Goal: Transaction & Acquisition: Subscribe to service/newsletter

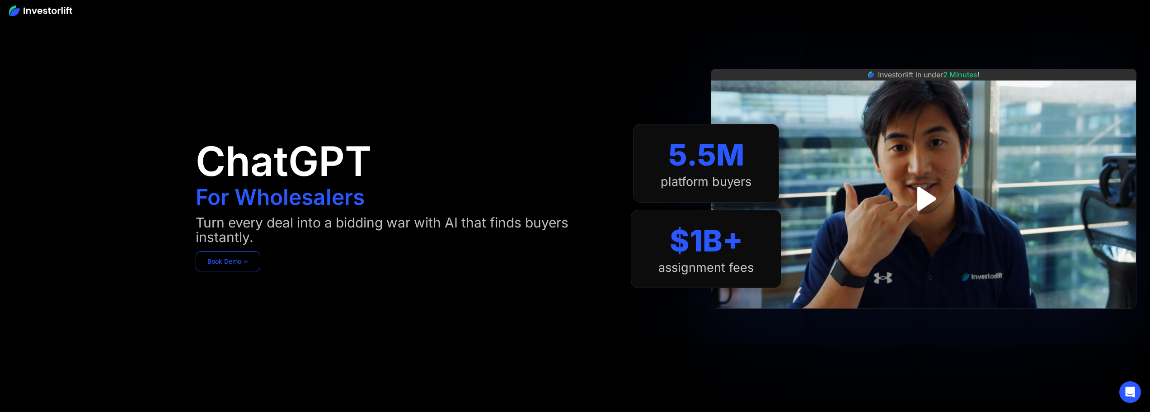
click at [211, 259] on link "Book Demo ➢" at bounding box center [228, 261] width 65 height 20
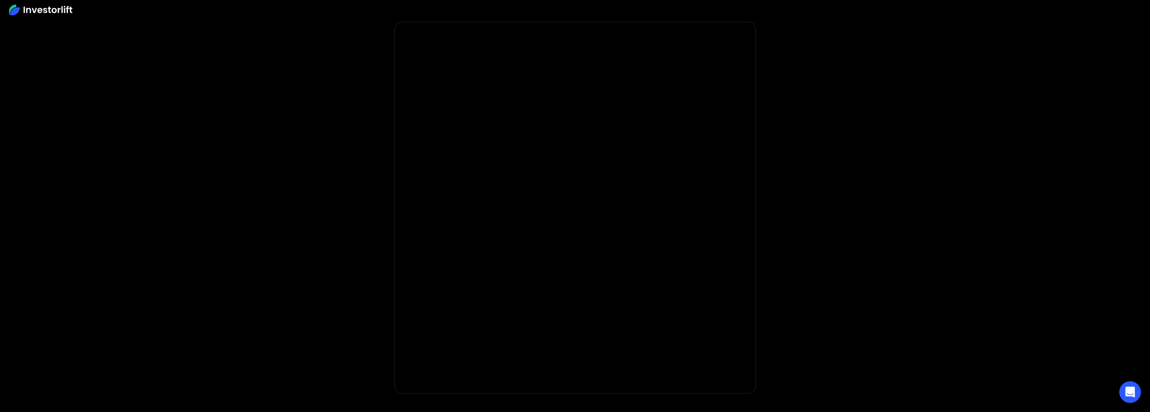
scroll to position [45, 0]
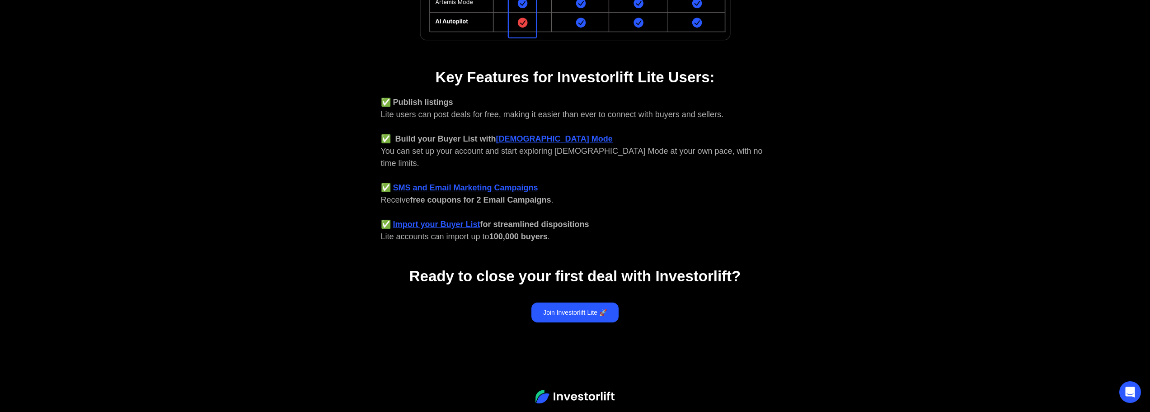
scroll to position [339, 0]
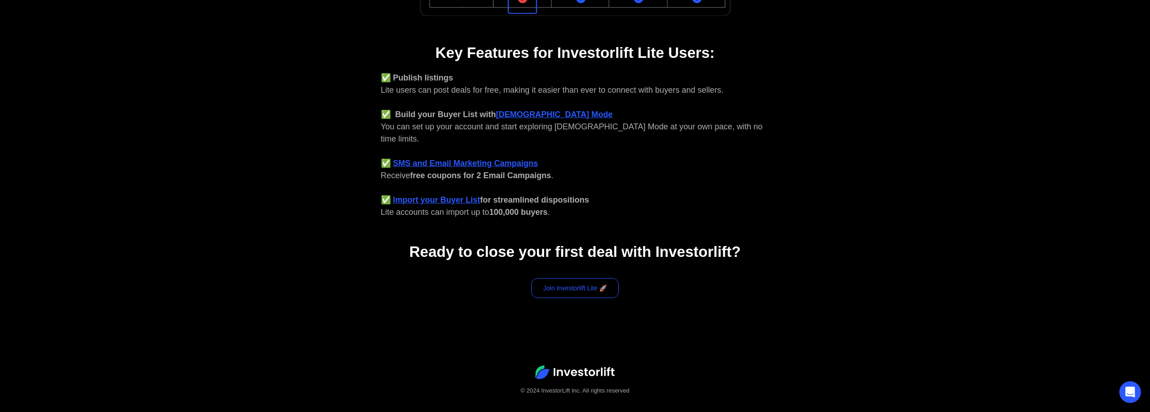
click at [582, 278] on link "Join Investorlift Lite 🚀" at bounding box center [575, 288] width 87 height 20
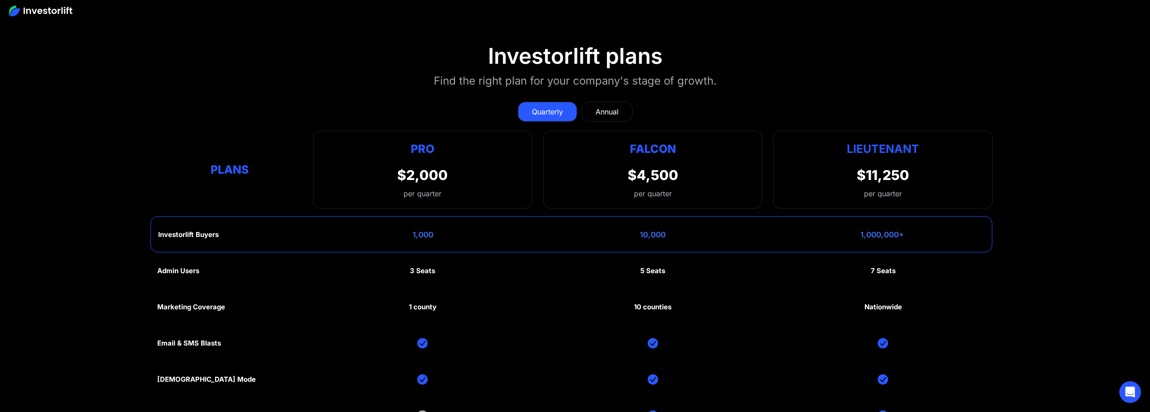
scroll to position [4481, 0]
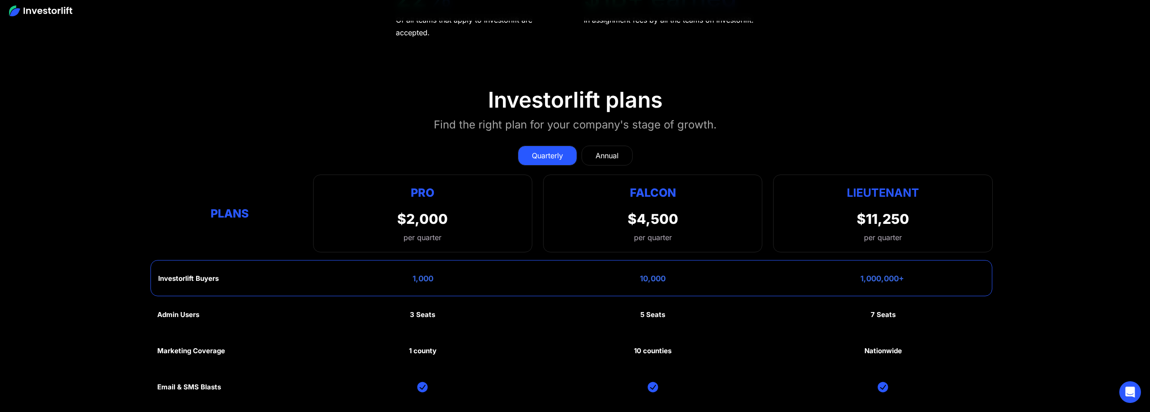
click at [600, 150] on div "Annual" at bounding box center [607, 155] width 23 height 11
click at [560, 150] on div "Quarterly" at bounding box center [547, 155] width 31 height 11
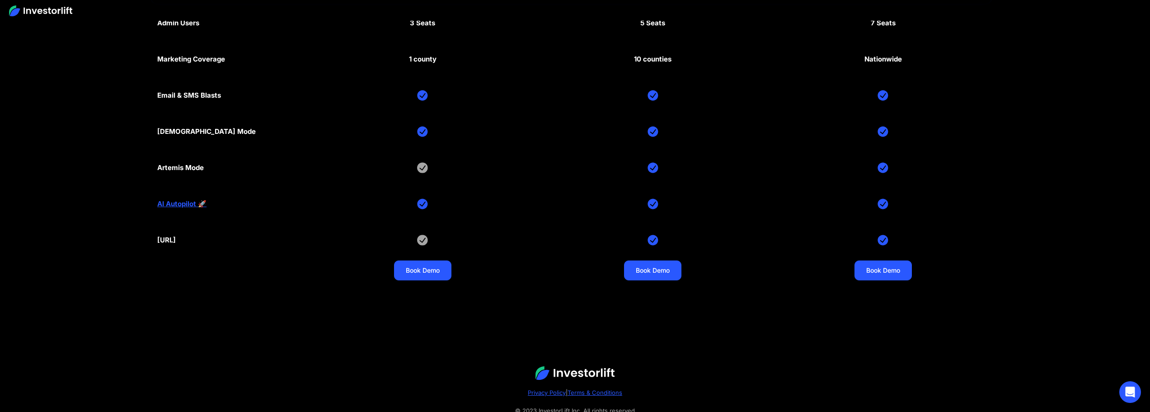
scroll to position [4752, 0]
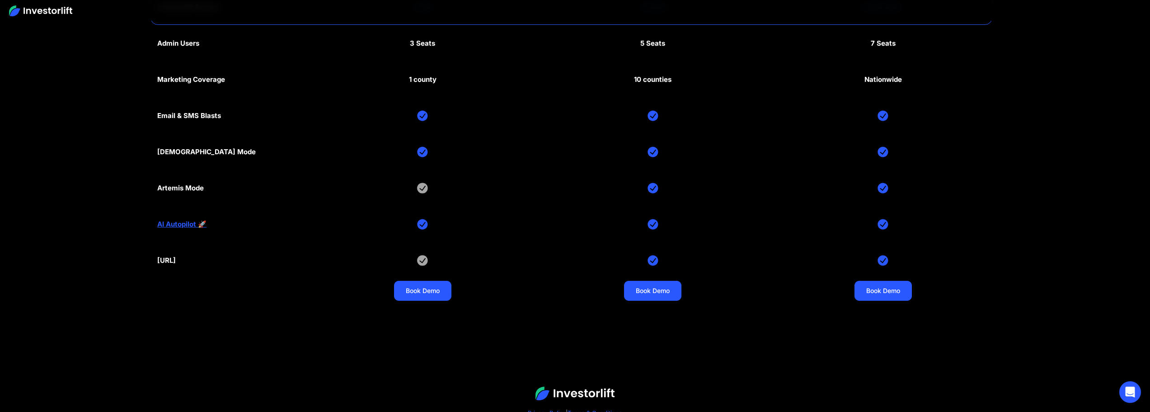
click at [185, 220] on link "AI Autopilot 🚀" at bounding box center [181, 224] width 49 height 8
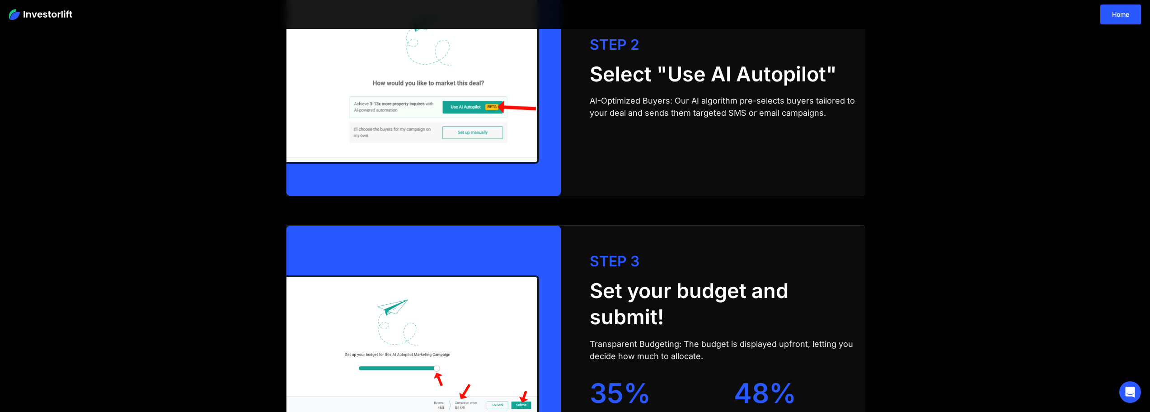
scroll to position [1838, 0]
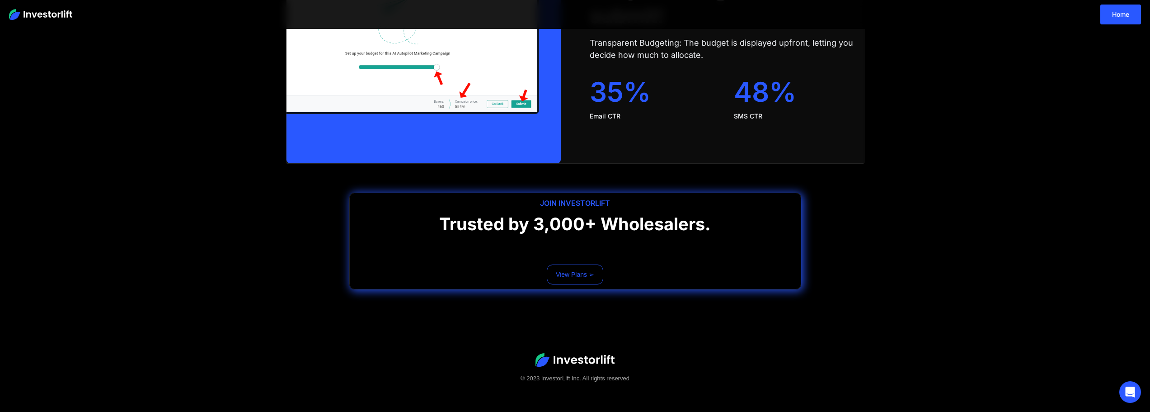
click at [583, 271] on link "View Plans ➢" at bounding box center [575, 274] width 56 height 20
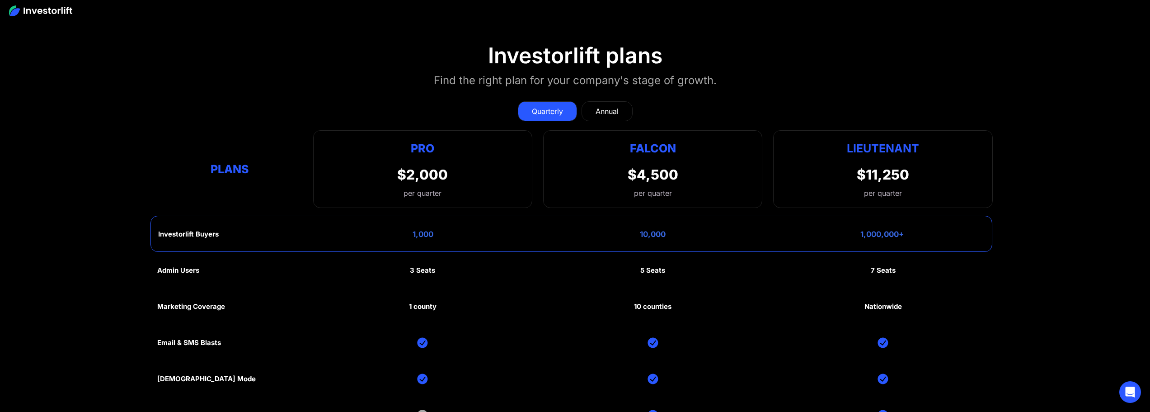
scroll to position [4520, 0]
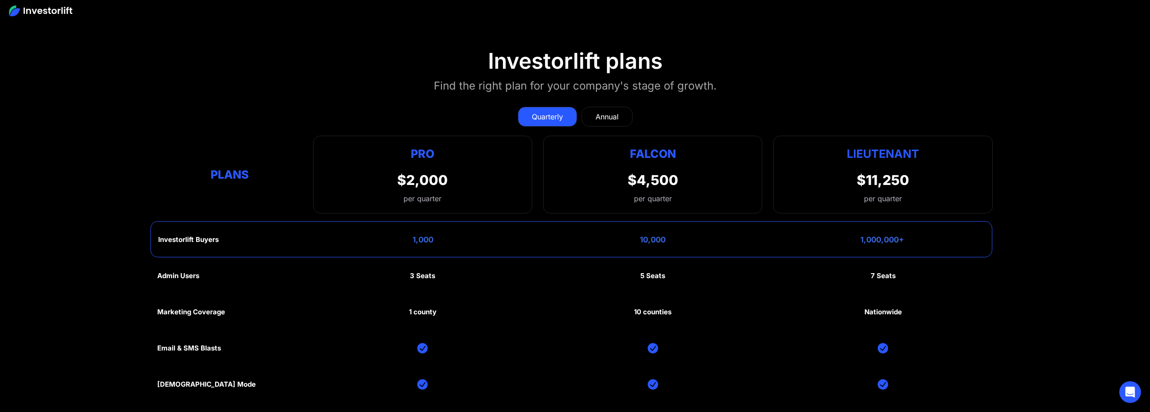
click at [205, 268] on div "Admin Users 3 Seats 5 Seats 7 Seats Marketing Coverage 1 county 10 counties Nat…" at bounding box center [575, 402] width 836 height 289
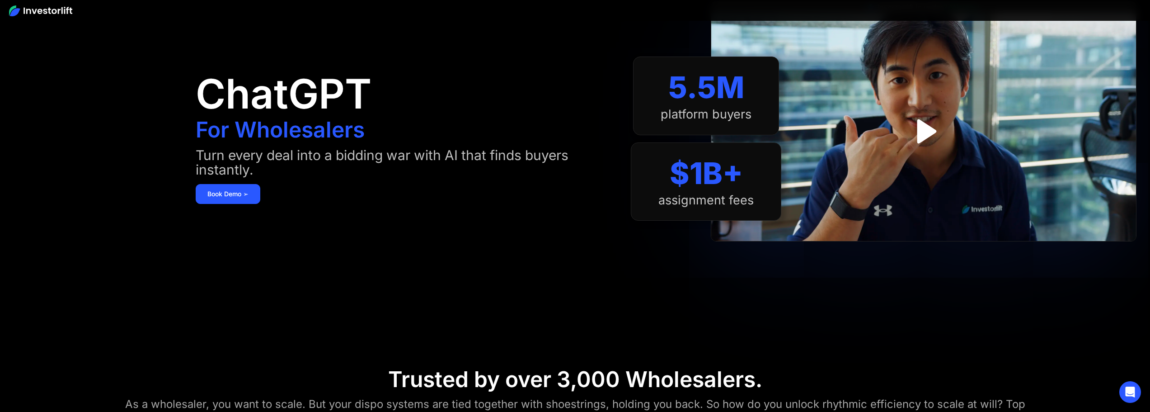
scroll to position [0, 0]
